Goal: Task Accomplishment & Management: Manage account settings

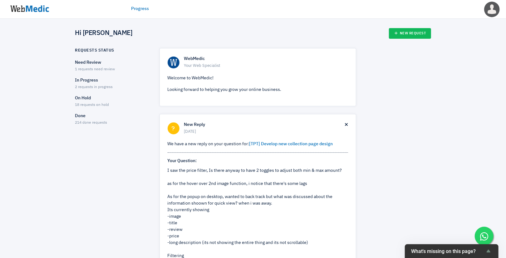
click at [88, 100] on p "On Hold" at bounding box center [111, 98] width 73 height 7
click at [86, 84] on div "In Progress 2 requests in progress" at bounding box center [111, 83] width 73 height 13
click at [90, 82] on p "In Progress" at bounding box center [111, 80] width 73 height 7
click at [82, 116] on p "Done" at bounding box center [111, 116] width 73 height 7
click at [88, 97] on p "On Hold" at bounding box center [111, 98] width 73 height 7
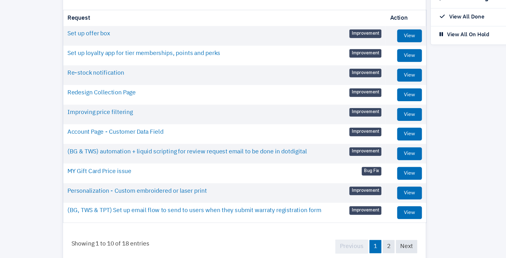
scroll to position [32, 0]
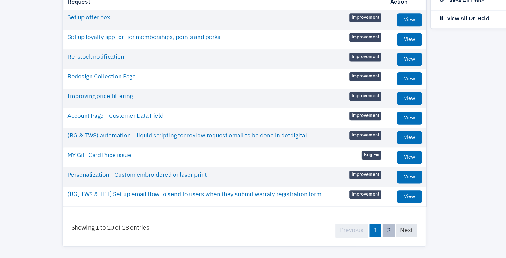
click at [312, 237] on link "2" at bounding box center [313, 238] width 9 height 10
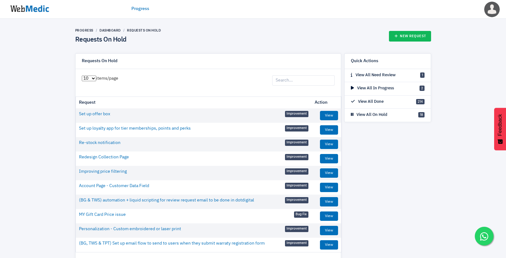
scroll to position [32, 0]
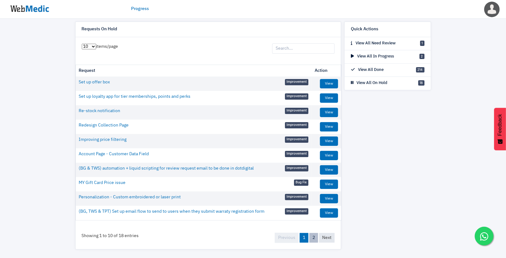
click at [312, 234] on link "2" at bounding box center [313, 238] width 9 height 10
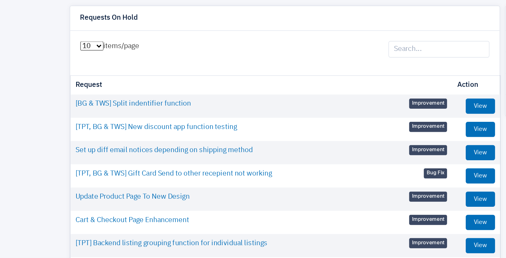
scroll to position [3, 0]
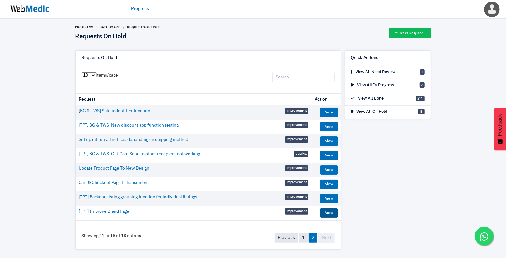
click at [331, 214] on link "View" at bounding box center [329, 212] width 18 height 9
click at [334, 196] on link "View" at bounding box center [329, 198] width 18 height 9
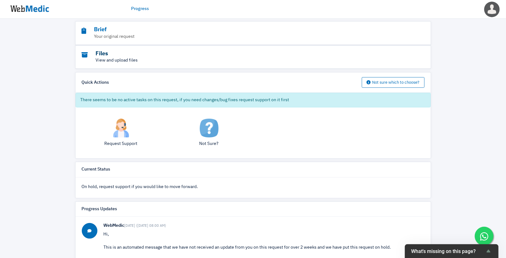
scroll to position [75, 0]
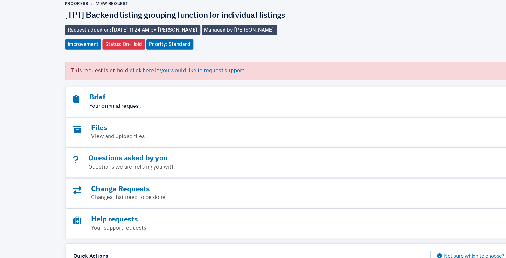
click at [116, 113] on p "Your original request" at bounding box center [236, 111] width 308 height 7
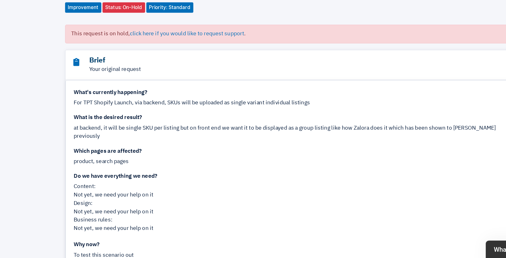
click at [128, 106] on h3 "Brief" at bounding box center [236, 103] width 308 height 7
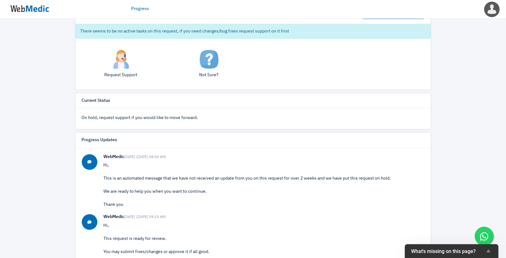
scroll to position [215, 0]
click at [128, 72] on p "Request Support" at bounding box center [121, 75] width 79 height 7
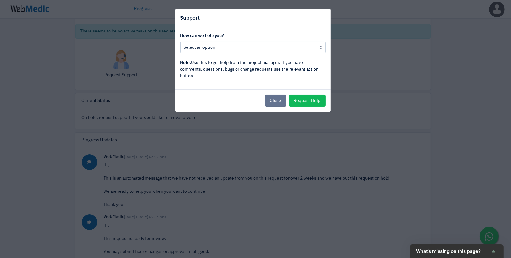
click at [277, 99] on button "Close" at bounding box center [275, 101] width 21 height 12
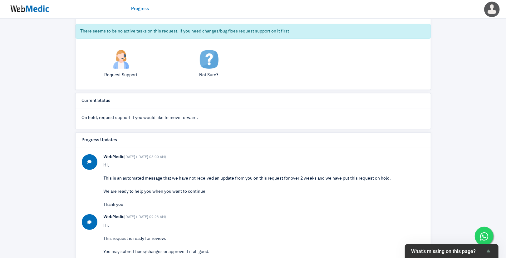
click at [117, 69] on div "Request Support" at bounding box center [121, 66] width 88 height 33
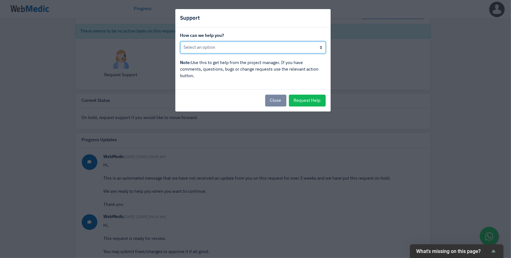
click at [232, 52] on select "Put this request back in progress Other, I would like to speak to the project m…" at bounding box center [252, 48] width 145 height 12
select select "Put this request back in progress"
click at [180, 42] on select "Put this request back in progress Other, I would like to speak to the project m…" at bounding box center [252, 48] width 145 height 12
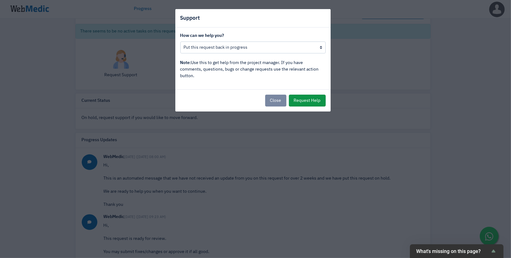
click at [306, 102] on button "Request Help" at bounding box center [307, 101] width 37 height 12
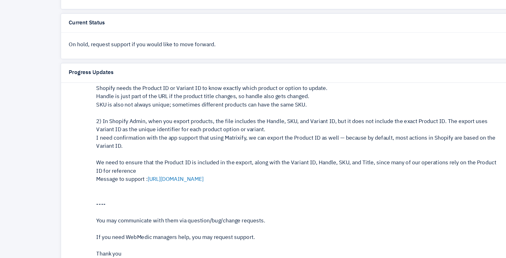
scroll to position [179, 0]
click at [155, 170] on div "1) No , Shopify does not support that directly. Shopify needs the Product ID or…" at bounding box center [264, 129] width 321 height 85
click at [158, 169] on link "[URL][DOMAIN_NAME]" at bounding box center [166, 169] width 44 height 4
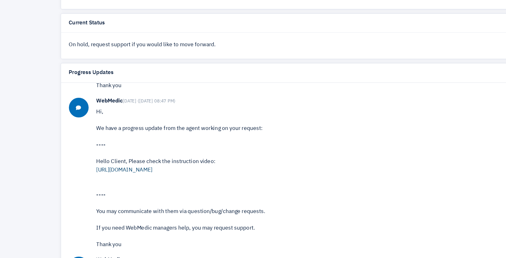
scroll to position [312, 0]
click at [134, 162] on link "[URL][DOMAIN_NAME]" at bounding box center [126, 162] width 44 height 4
